Goal: Transaction & Acquisition: Purchase product/service

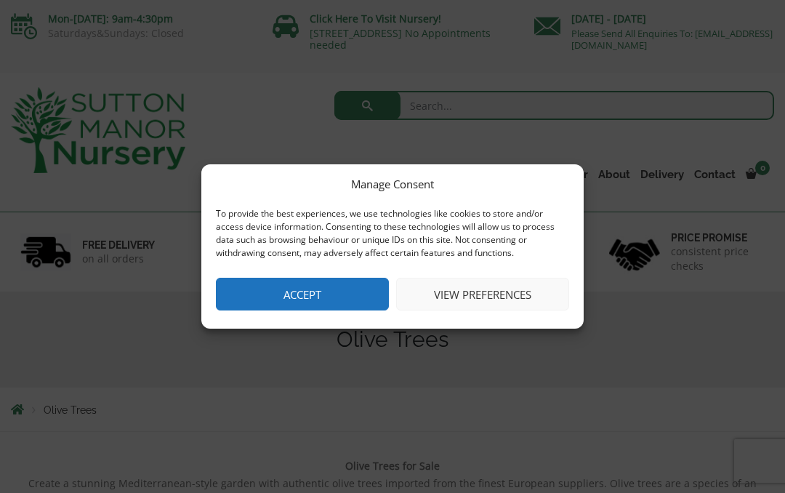
click at [346, 298] on button "Accept" at bounding box center [302, 294] width 173 height 33
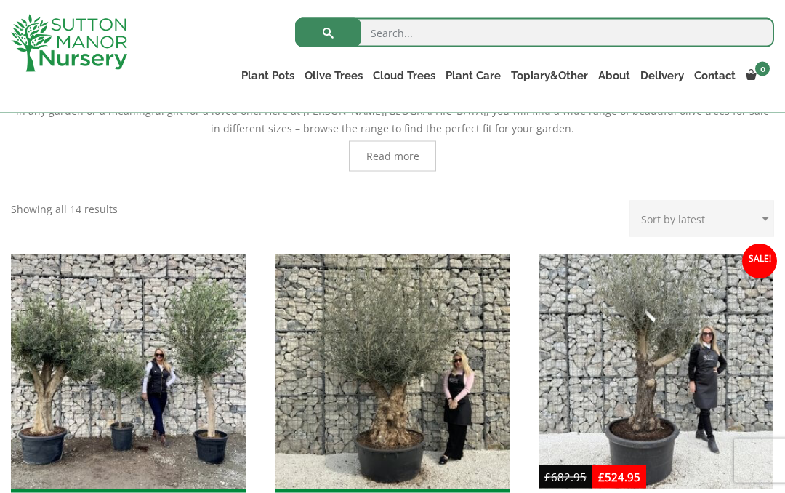
scroll to position [395, 0]
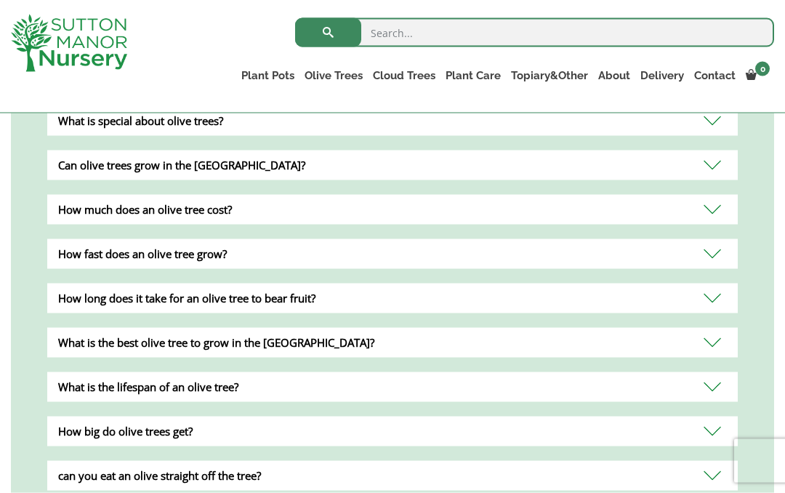
scroll to position [1482, 0]
click at [718, 194] on div "How much does an olive tree cost?" at bounding box center [392, 209] width 690 height 30
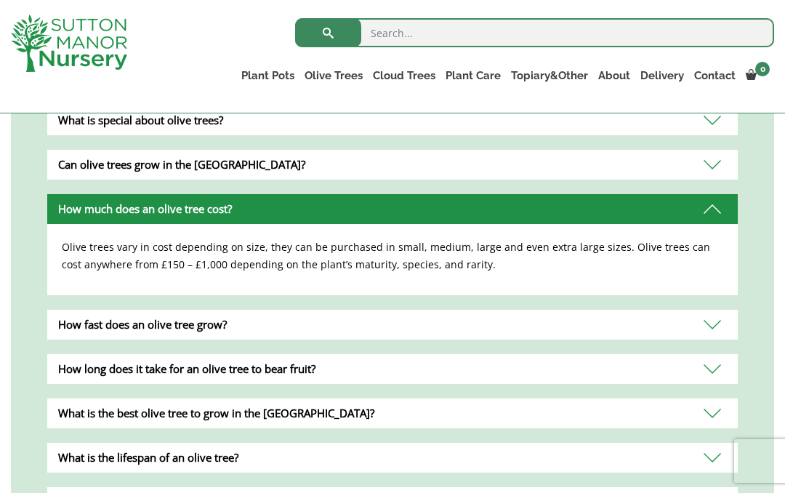
click at [723, 310] on div "How fast does an olive tree grow?" at bounding box center [392, 325] width 690 height 30
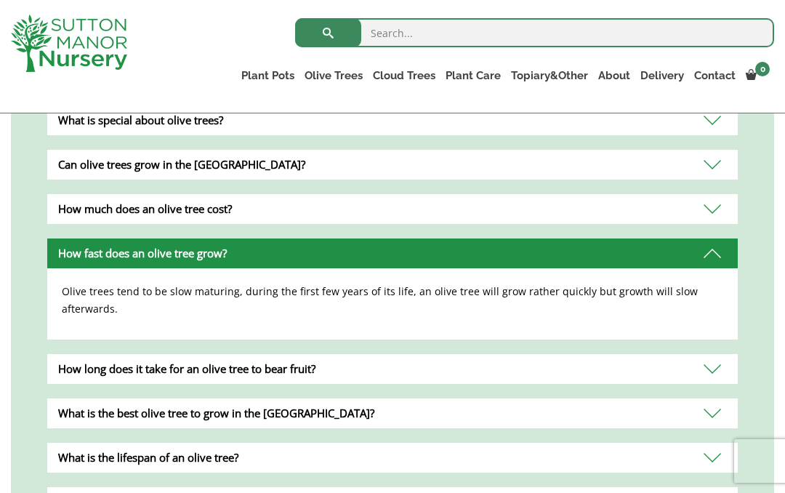
click at [0, 0] on link "Gnarled Olive Trees (Bella Range)" at bounding box center [0, 0] width 0 height 0
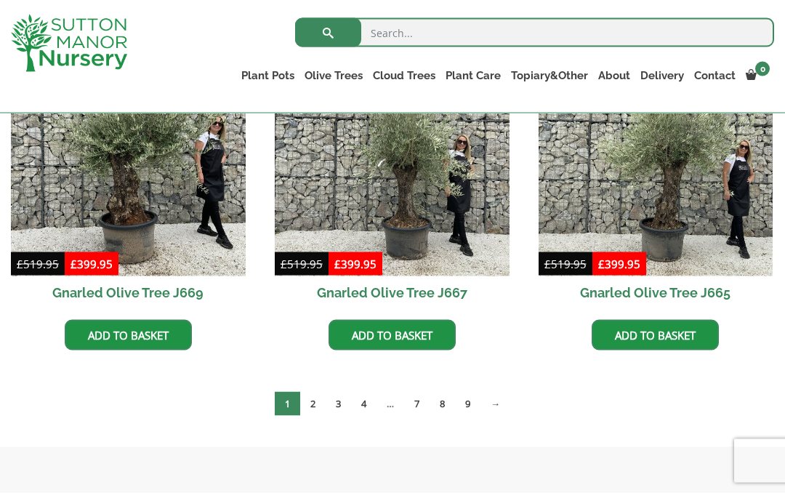
scroll to position [1120, 0]
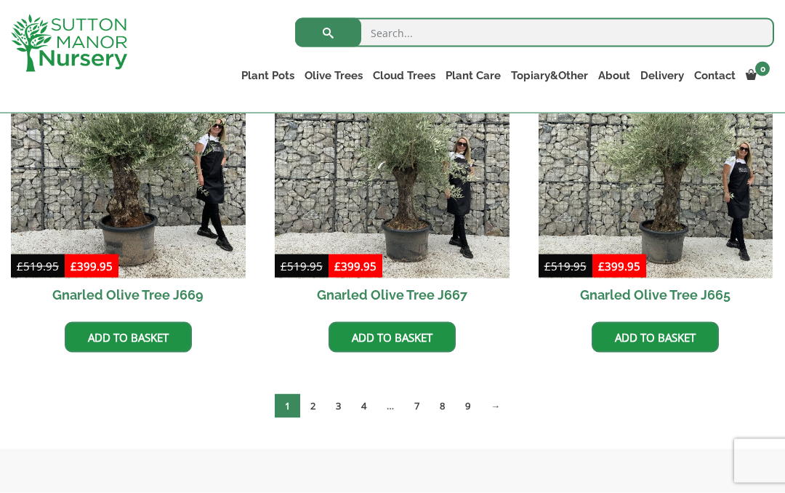
click at [310, 407] on link "2" at bounding box center [312, 406] width 25 height 24
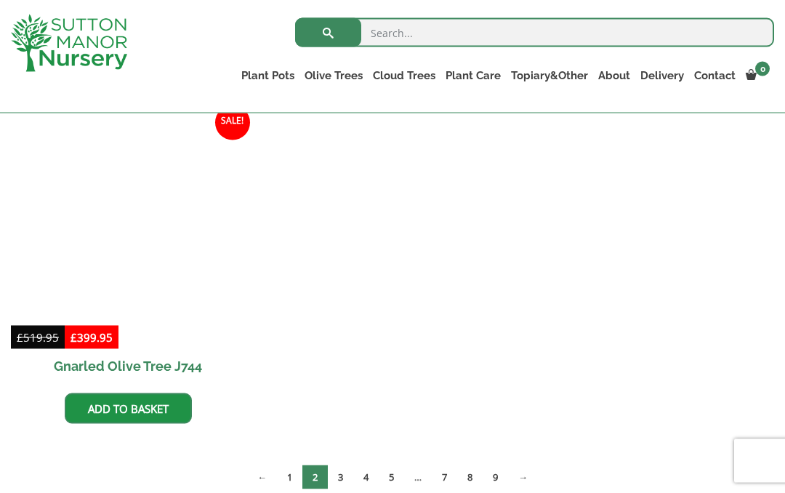
scroll to position [1388, 0]
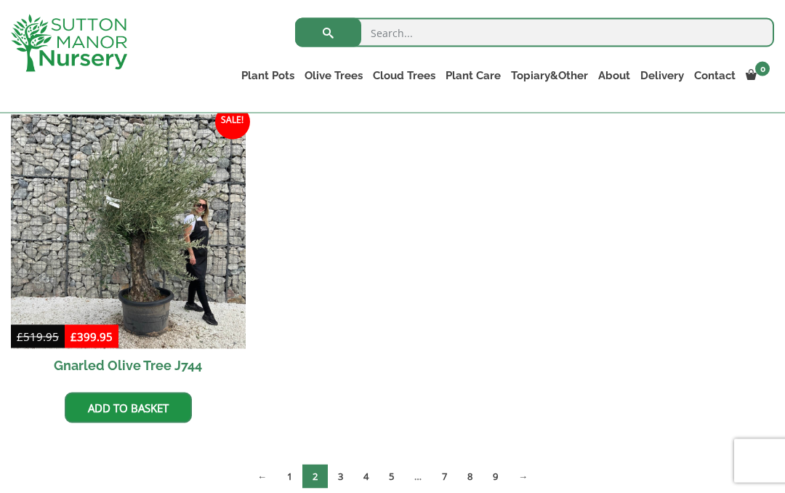
click at [340, 475] on link "3" at bounding box center [340, 476] width 25 height 24
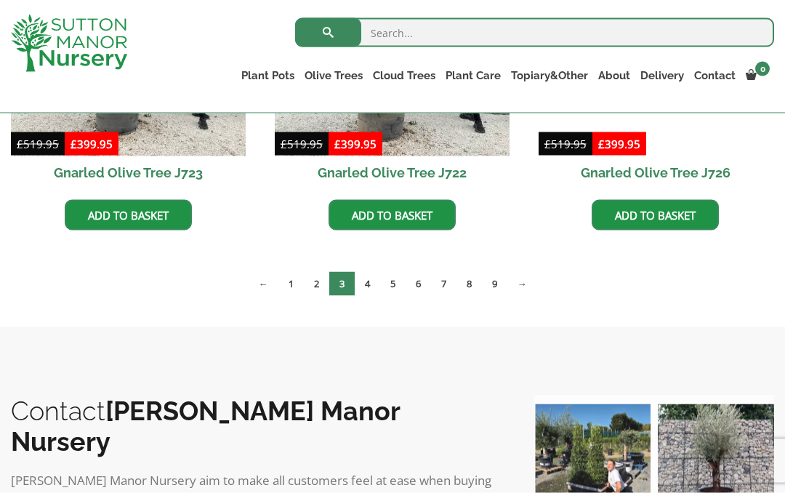
scroll to position [1243, 0]
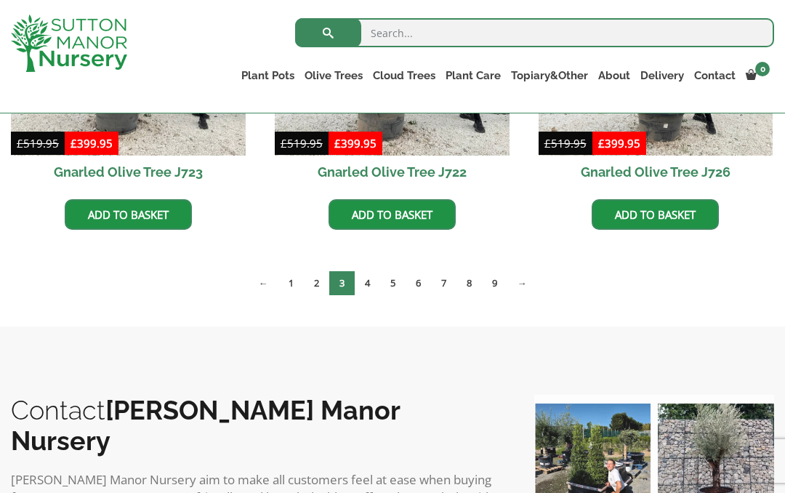
click at [364, 276] on link "4" at bounding box center [367, 283] width 25 height 24
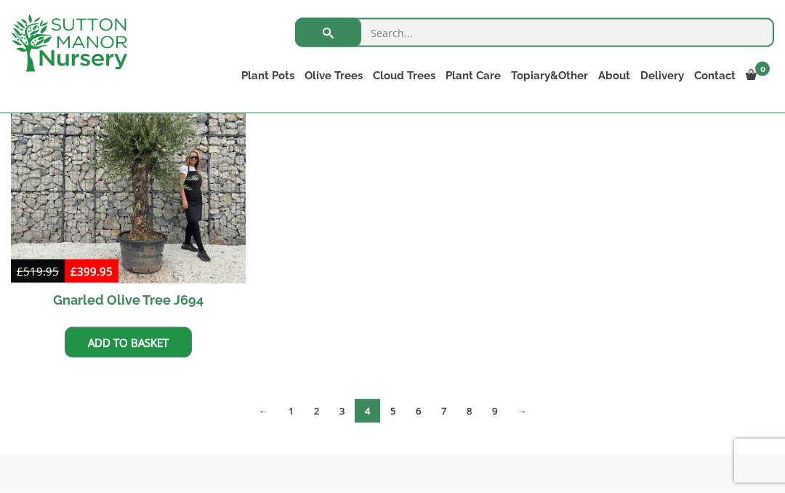
scroll to position [1454, 0]
click at [394, 399] on link "5" at bounding box center [392, 410] width 25 height 24
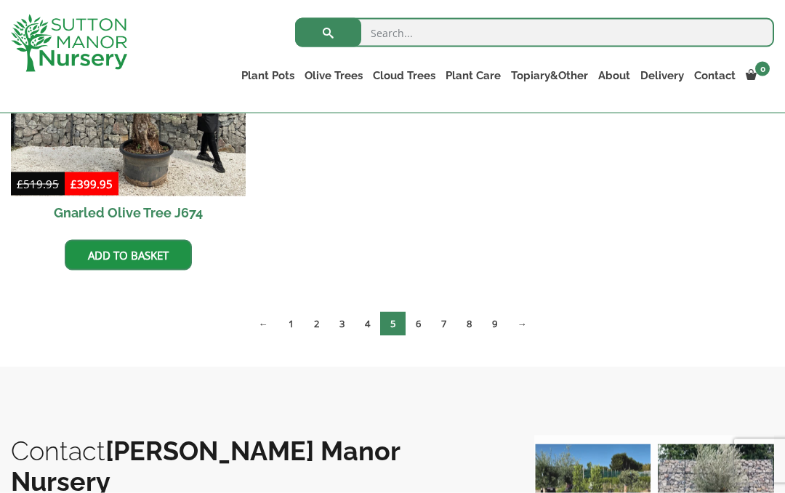
scroll to position [2220, 0]
click at [416, 323] on link "6" at bounding box center [417, 323] width 25 height 24
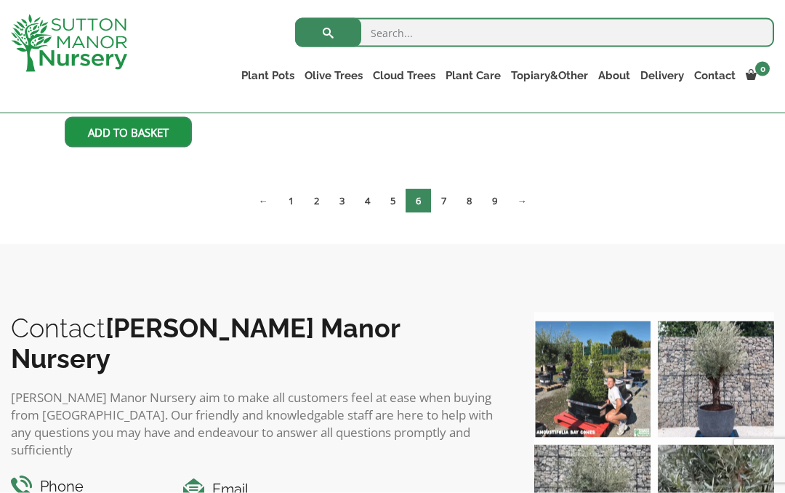
scroll to position [2353, 0]
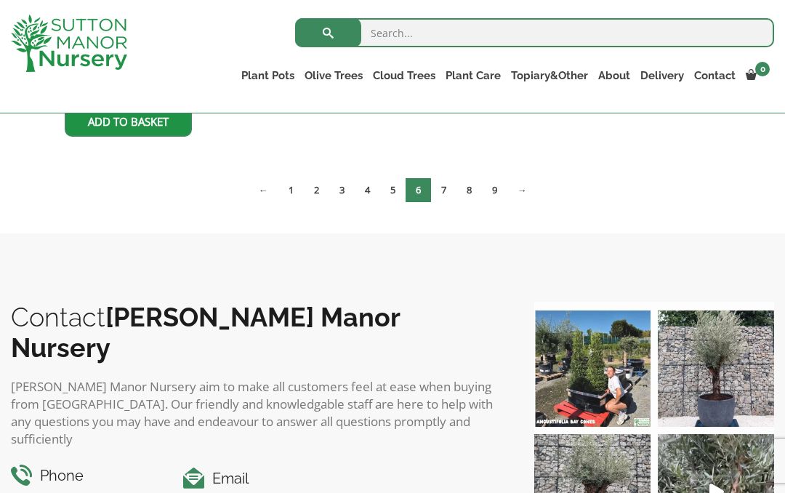
click at [507, 182] on link "9" at bounding box center [494, 190] width 25 height 24
click at [718, 352] on img at bounding box center [716, 368] width 116 height 116
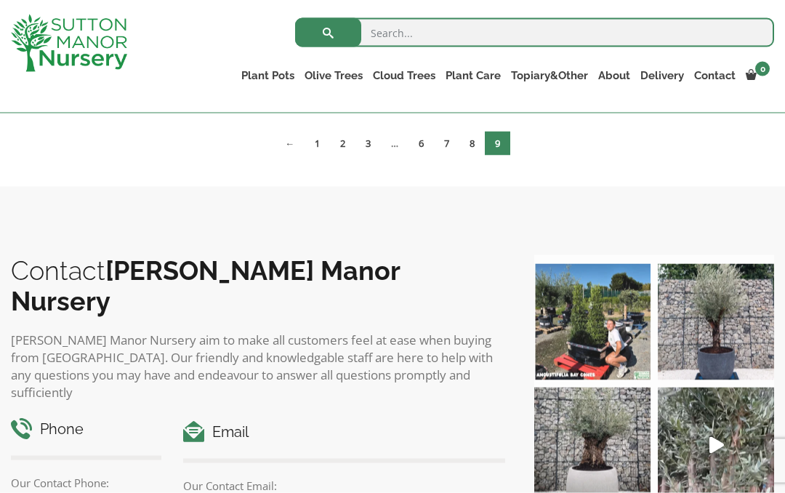
scroll to position [706, 0]
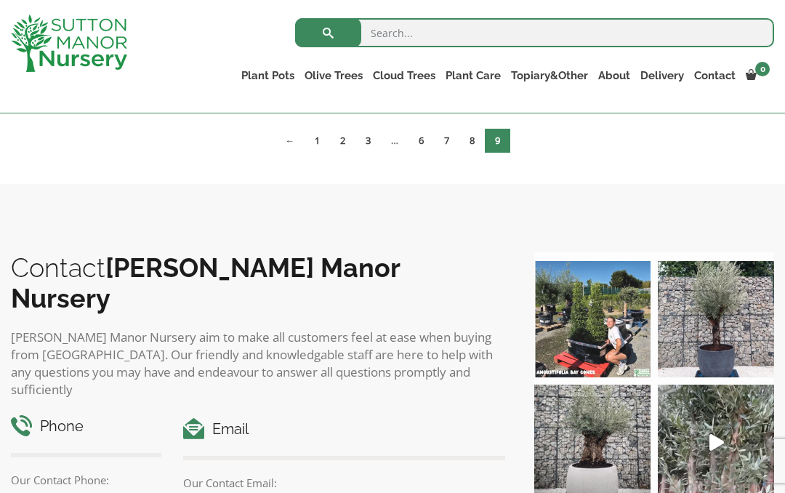
click at [725, 303] on img at bounding box center [716, 319] width 116 height 116
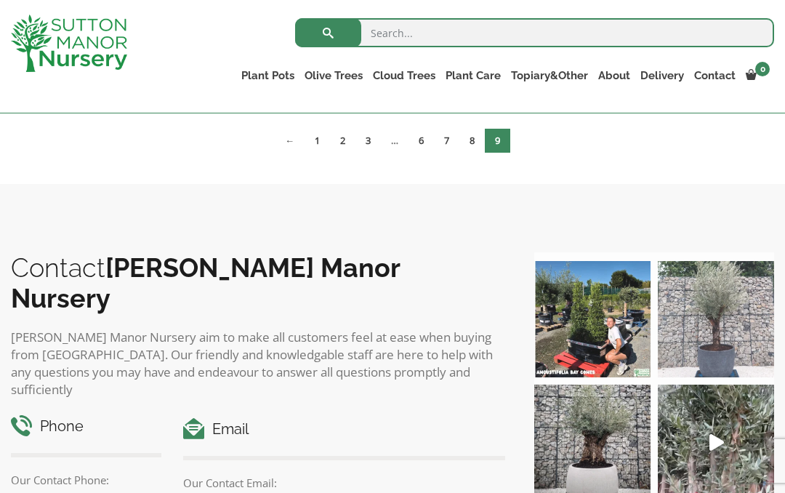
click at [714, 312] on img at bounding box center [716, 319] width 116 height 116
click at [727, 310] on img at bounding box center [716, 319] width 116 height 116
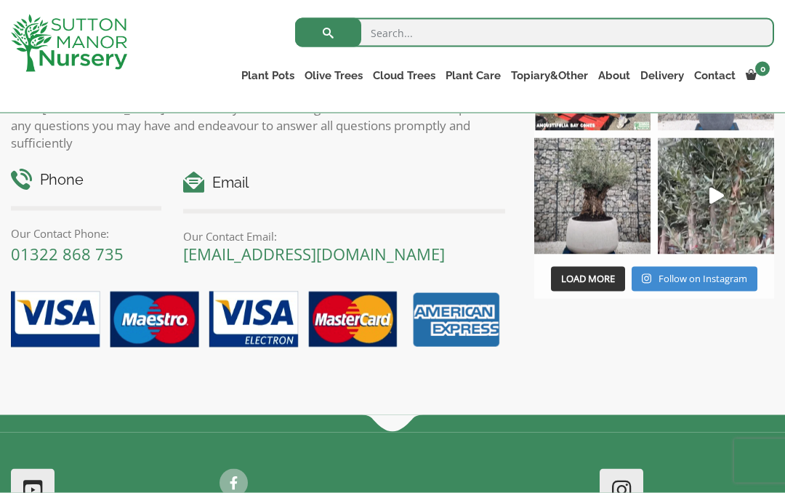
scroll to position [616, 0]
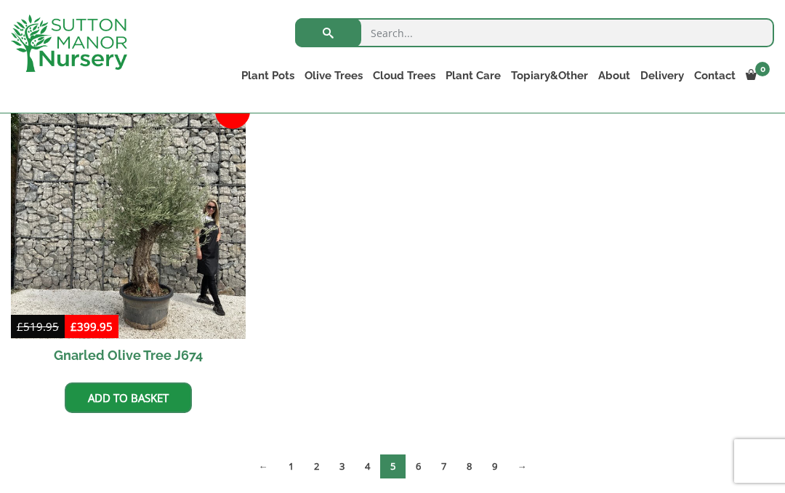
scroll to position [2073, 0]
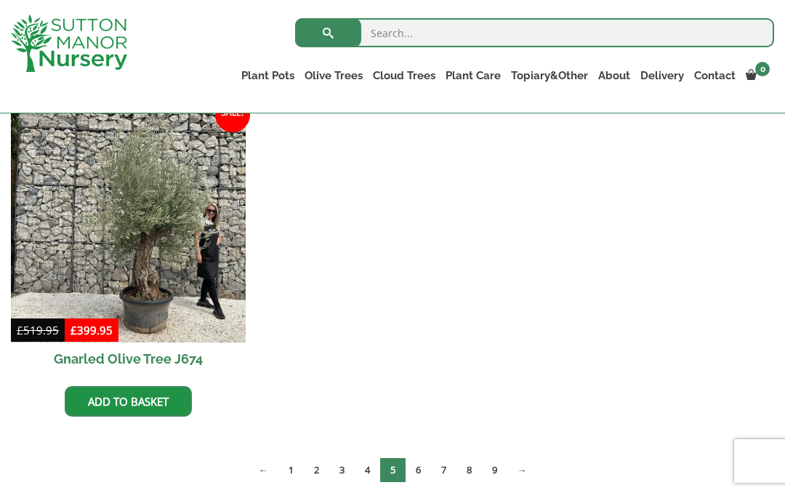
click at [474, 19] on input "search" at bounding box center [534, 32] width 479 height 29
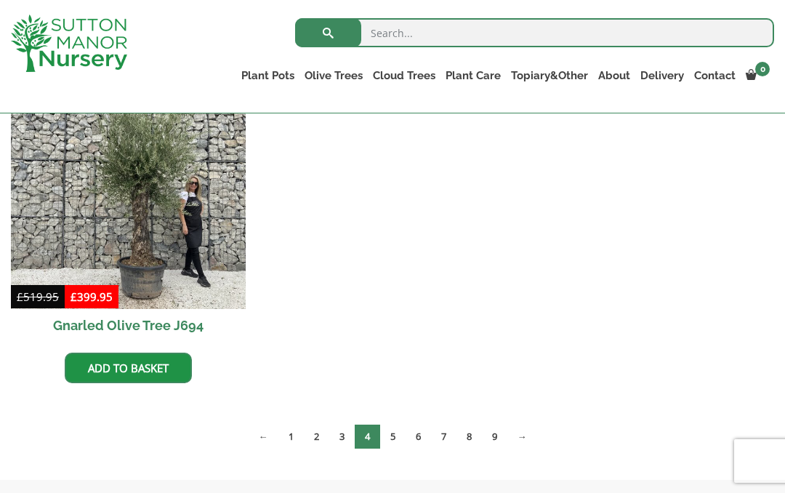
scroll to position [1454, 0]
click at [700, 28] on input "search" at bounding box center [534, 32] width 479 height 29
click at [164, 150] on img at bounding box center [128, 192] width 235 height 235
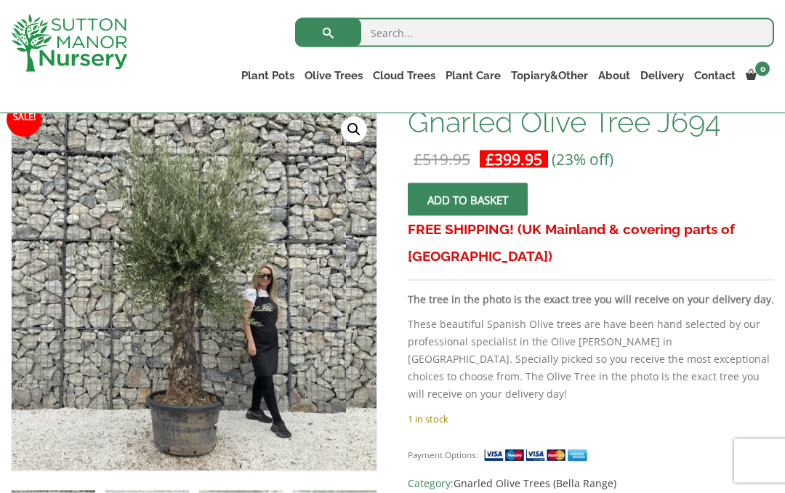
scroll to position [233, 0]
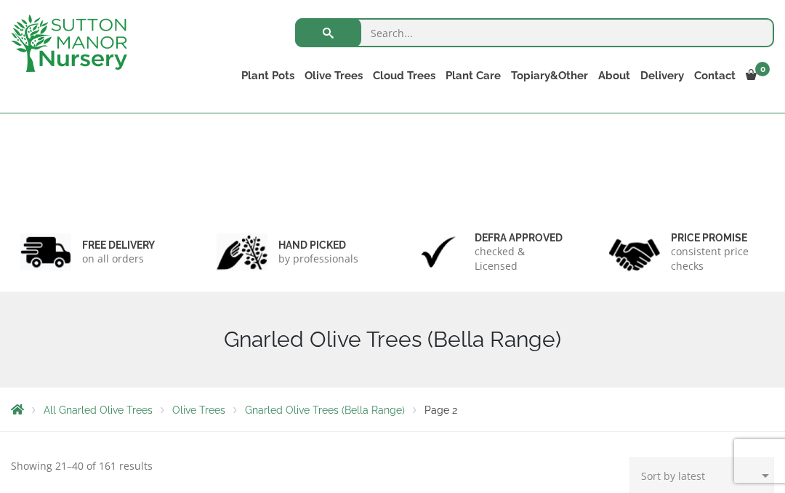
scroll to position [1389, 0]
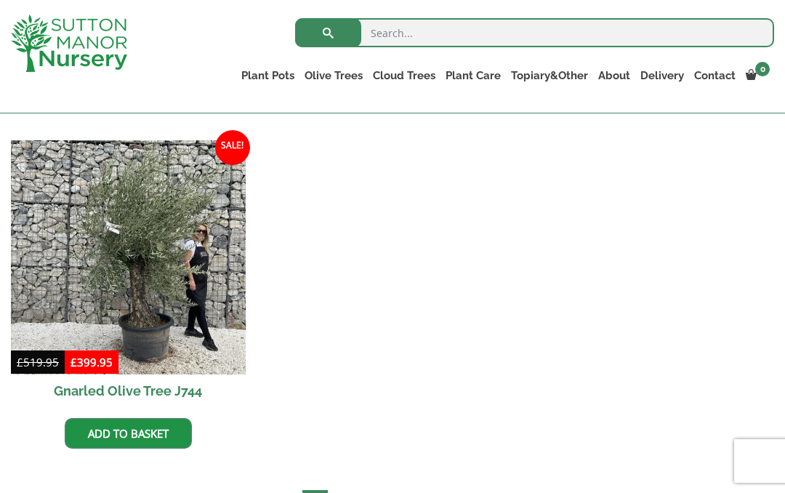
click at [444, 37] on input "search" at bounding box center [534, 32] width 479 height 29
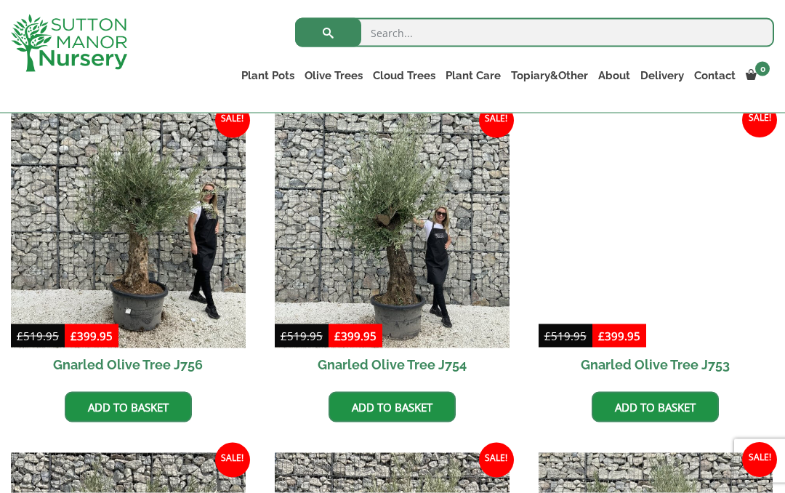
scroll to position [712, 0]
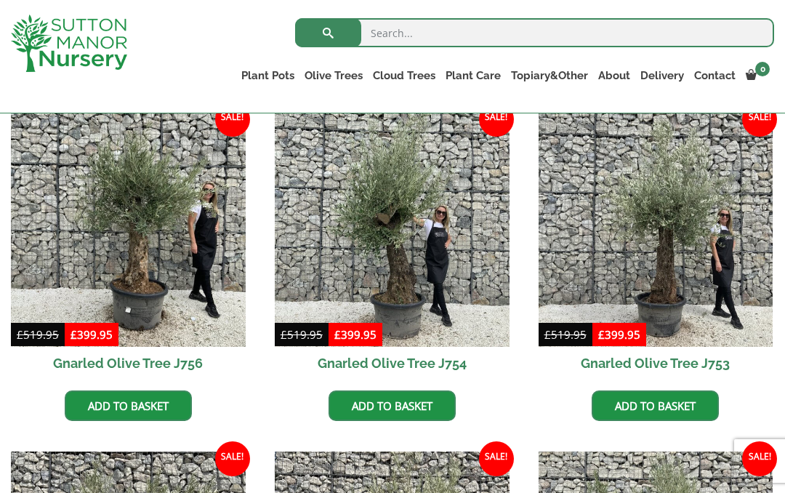
click at [427, 31] on input "search" at bounding box center [534, 32] width 479 height 29
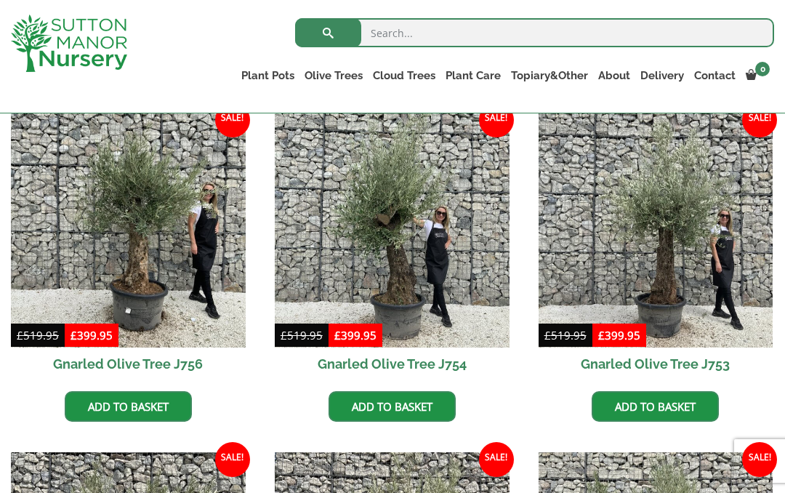
click at [440, 19] on input "search" at bounding box center [534, 32] width 479 height 29
